Goal: Find specific page/section: Find specific page/section

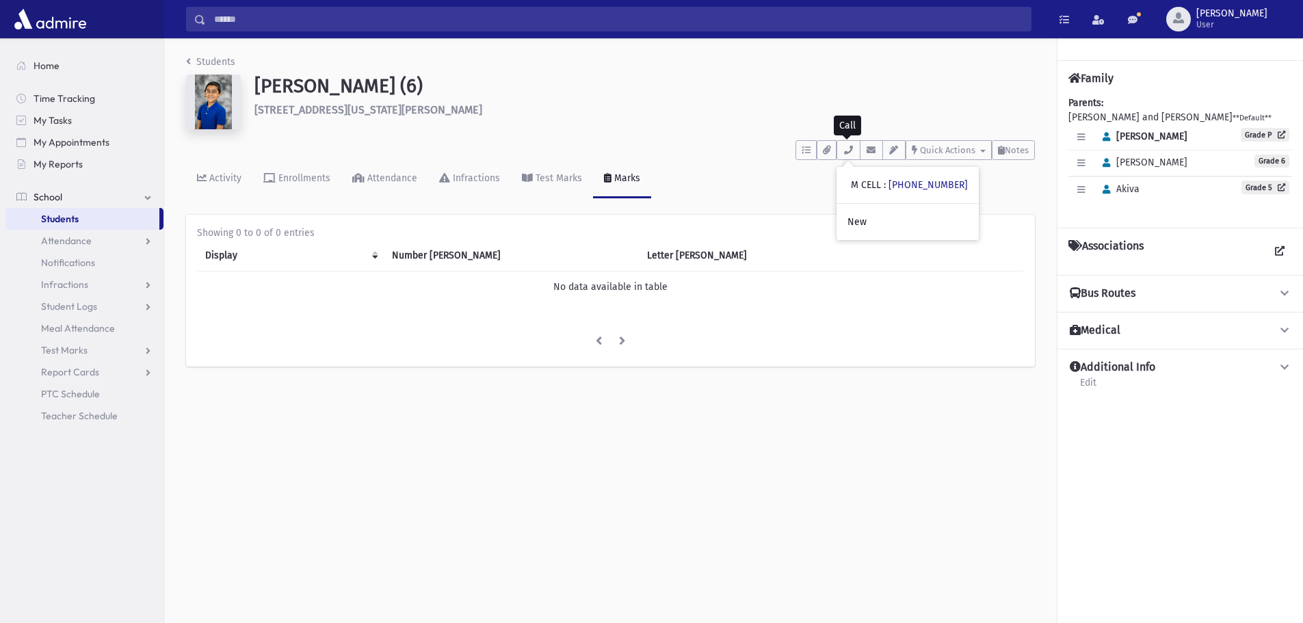
click at [237, 28] on input "Search" at bounding box center [618, 19] width 825 height 25
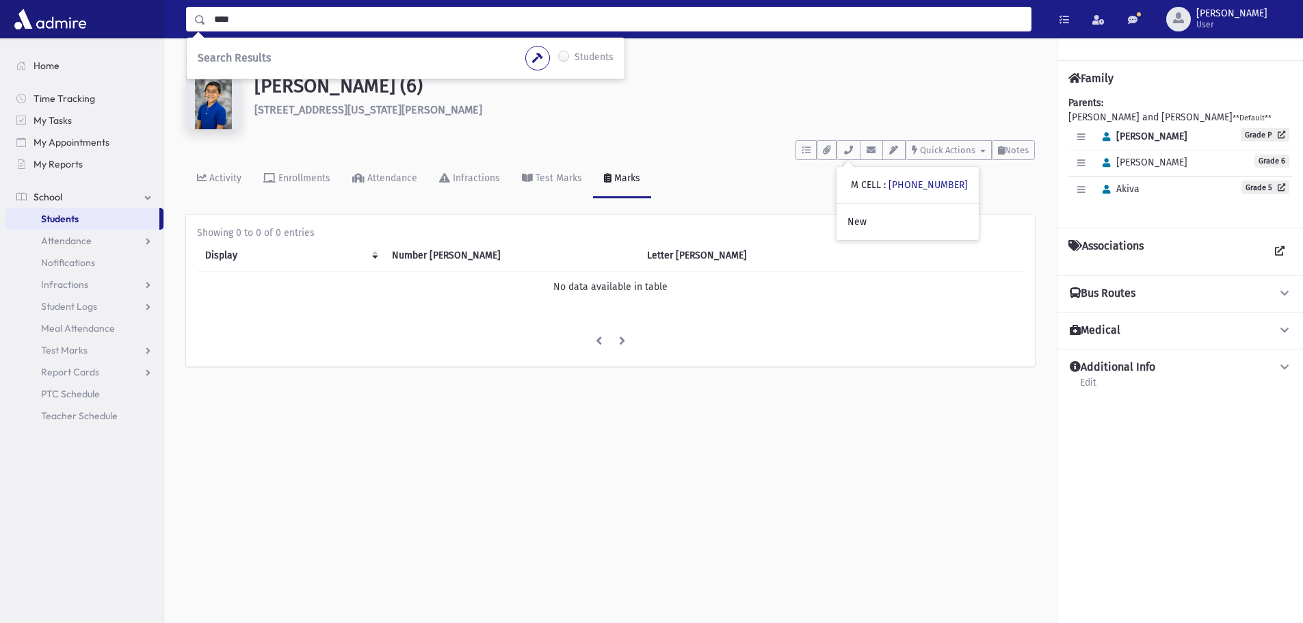
type input "****"
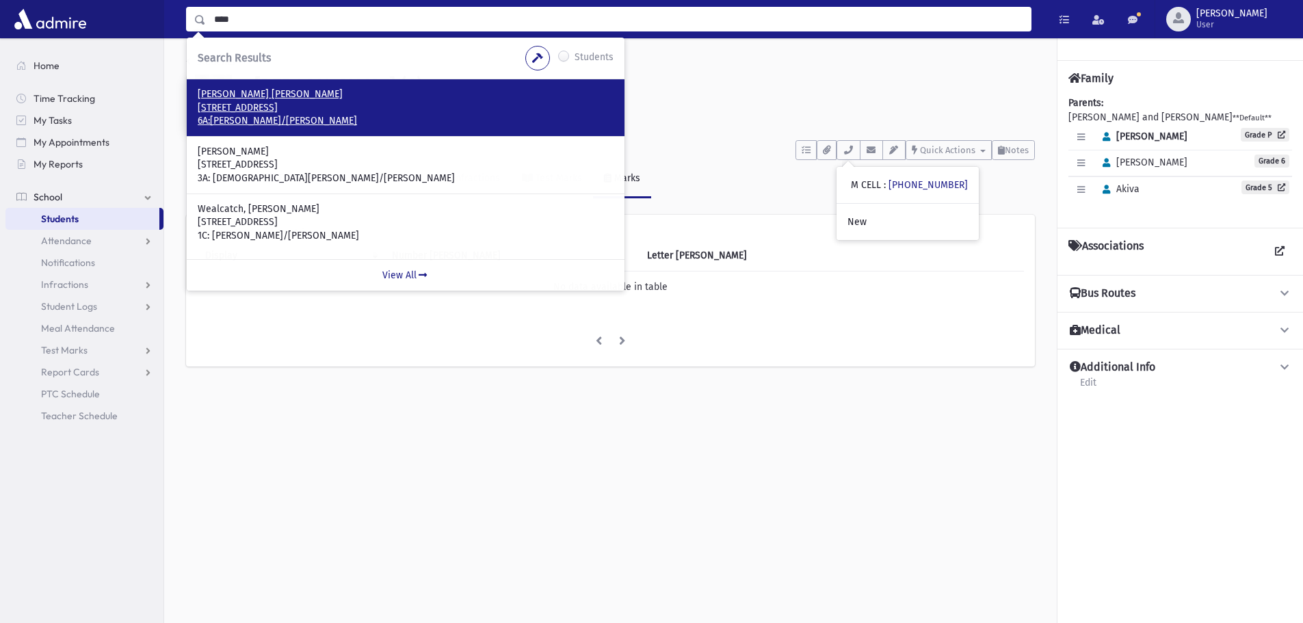
click at [265, 122] on p "6A:[PERSON_NAME]/[PERSON_NAME]" at bounding box center [406, 121] width 416 height 14
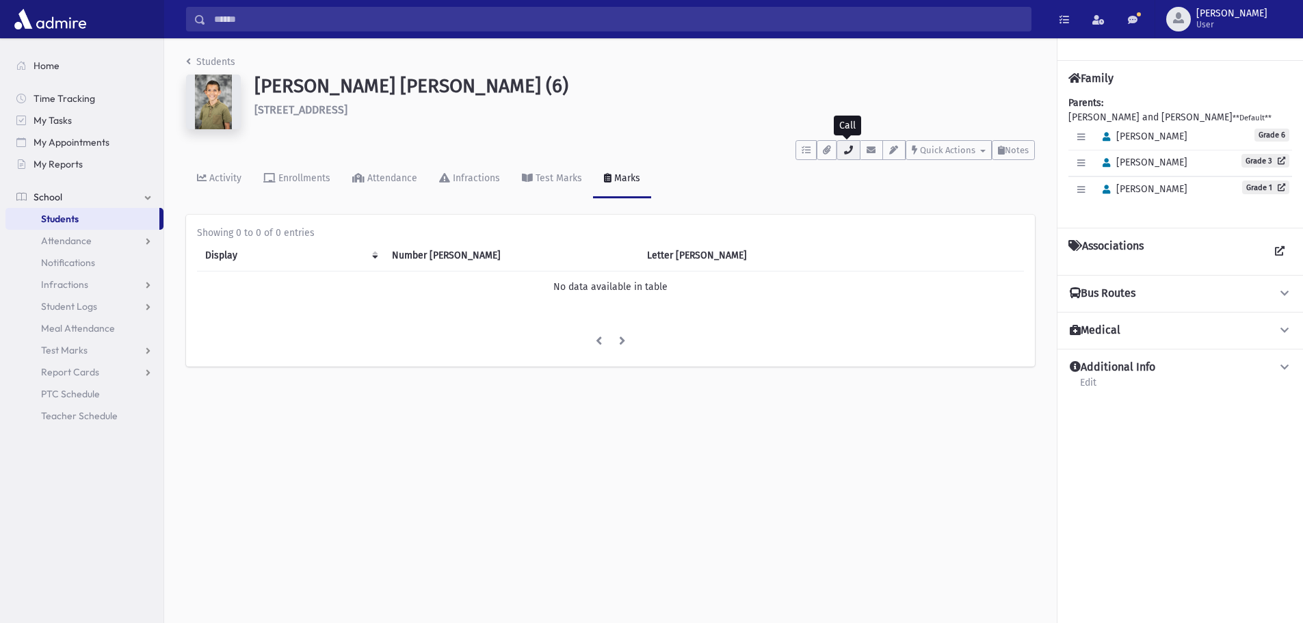
click at [844, 154] on icon "button" at bounding box center [848, 150] width 11 height 9
